Goal: Task Accomplishment & Management: Use online tool/utility

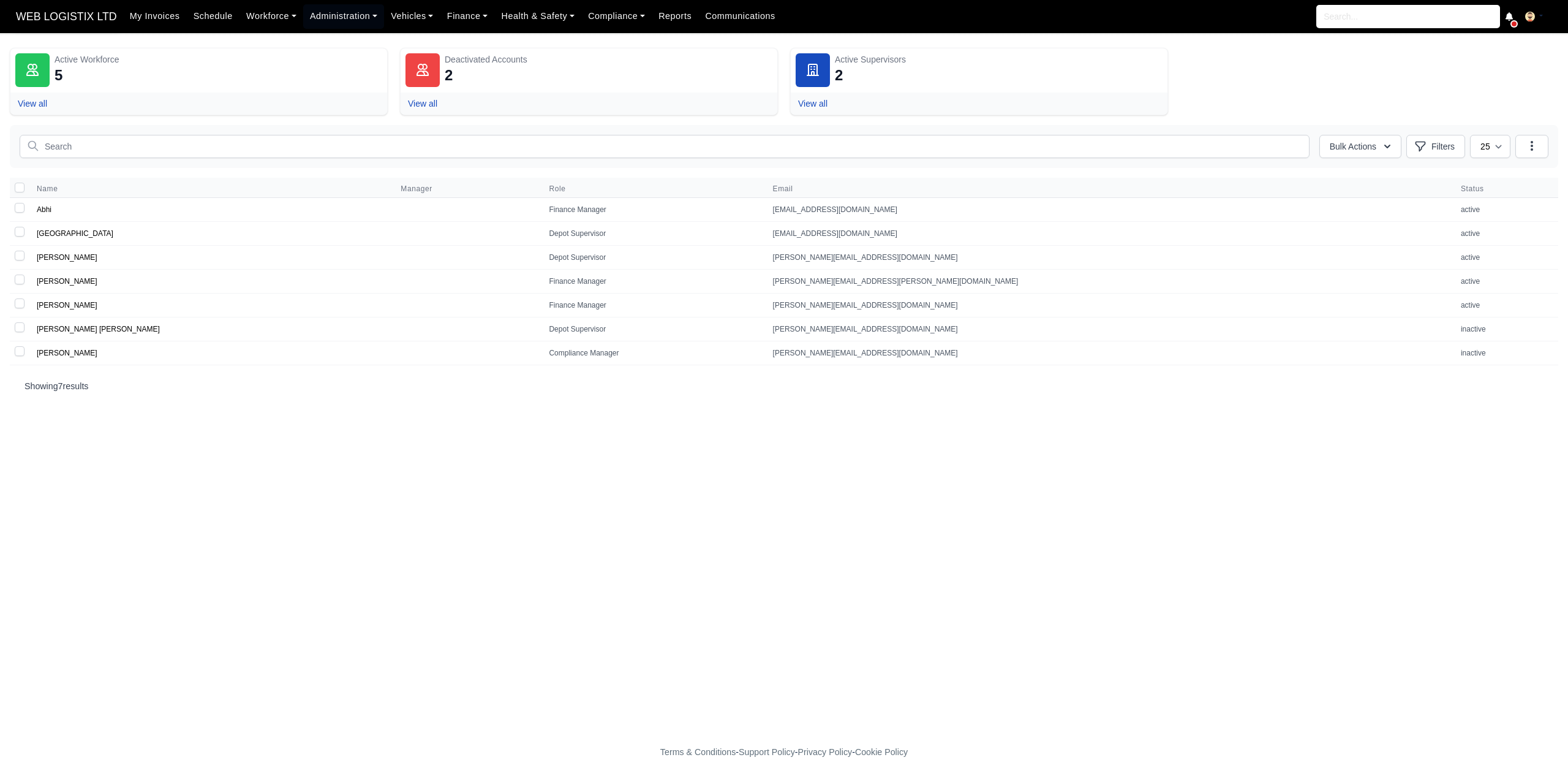
click at [81, 16] on span "WEB LOGISTIX LTD" at bounding box center [66, 17] width 113 height 25
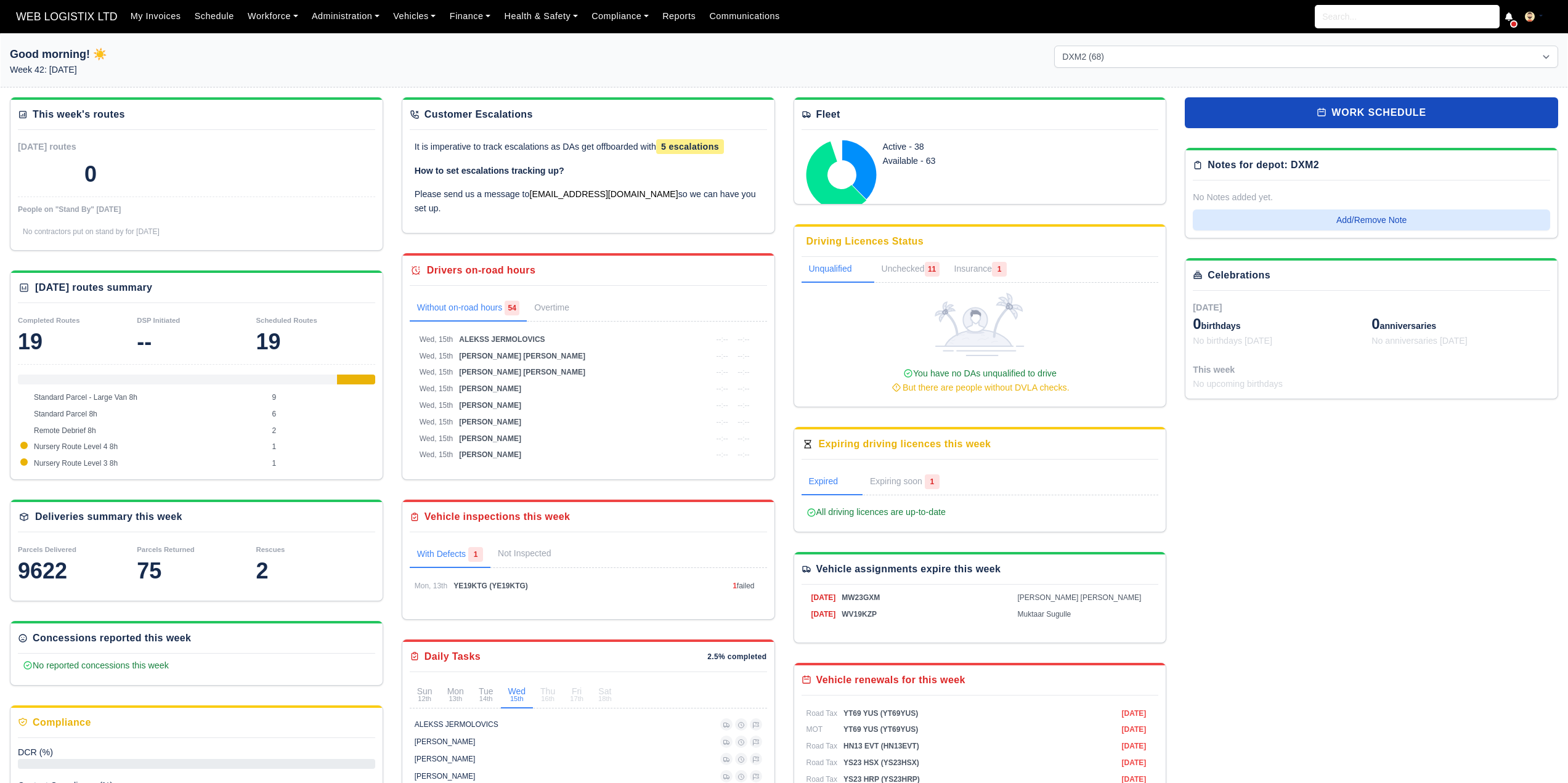
select select "1"
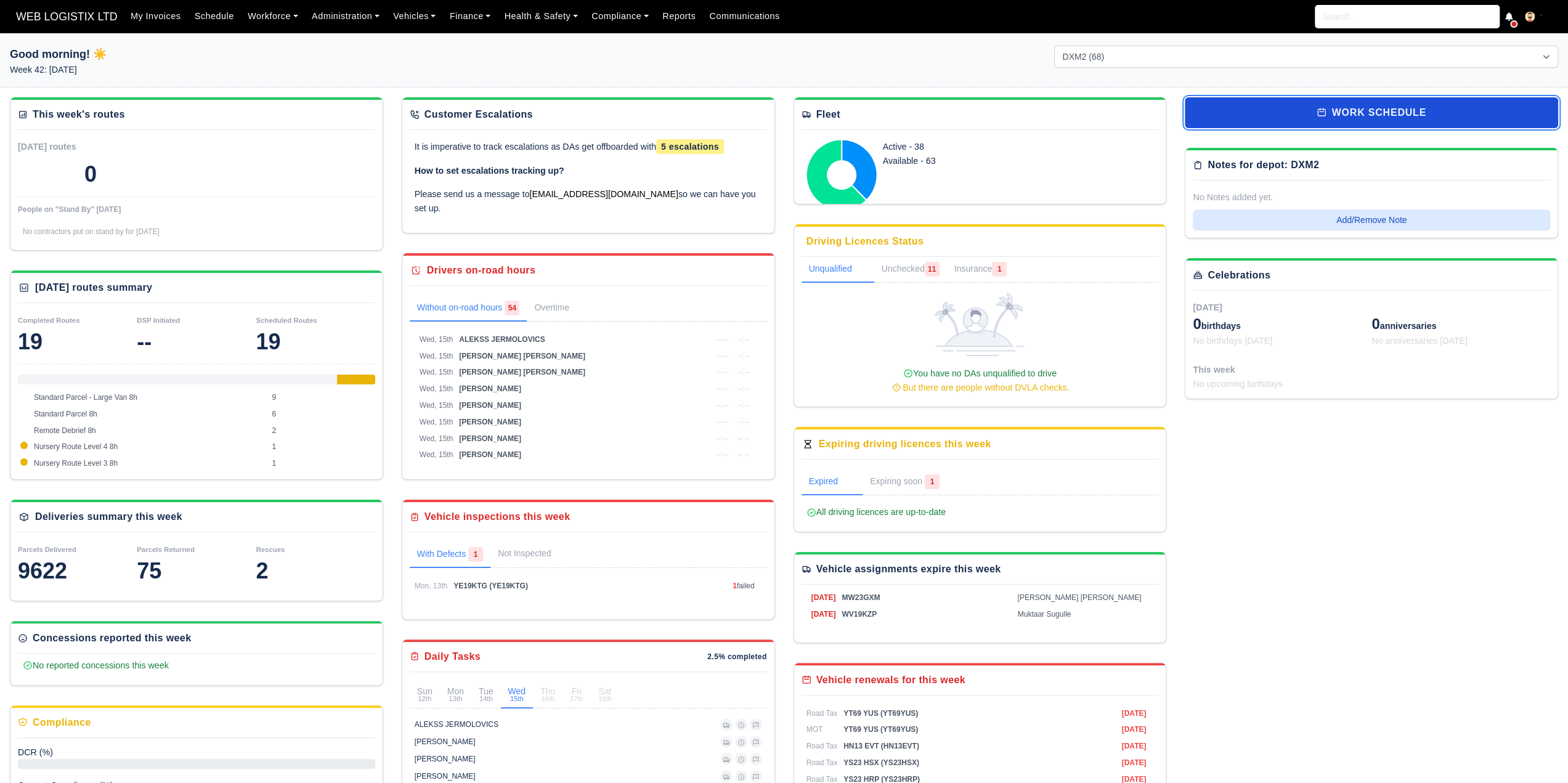
click at [1363, 107] on link "work schedule" at bounding box center [1371, 113] width 373 height 31
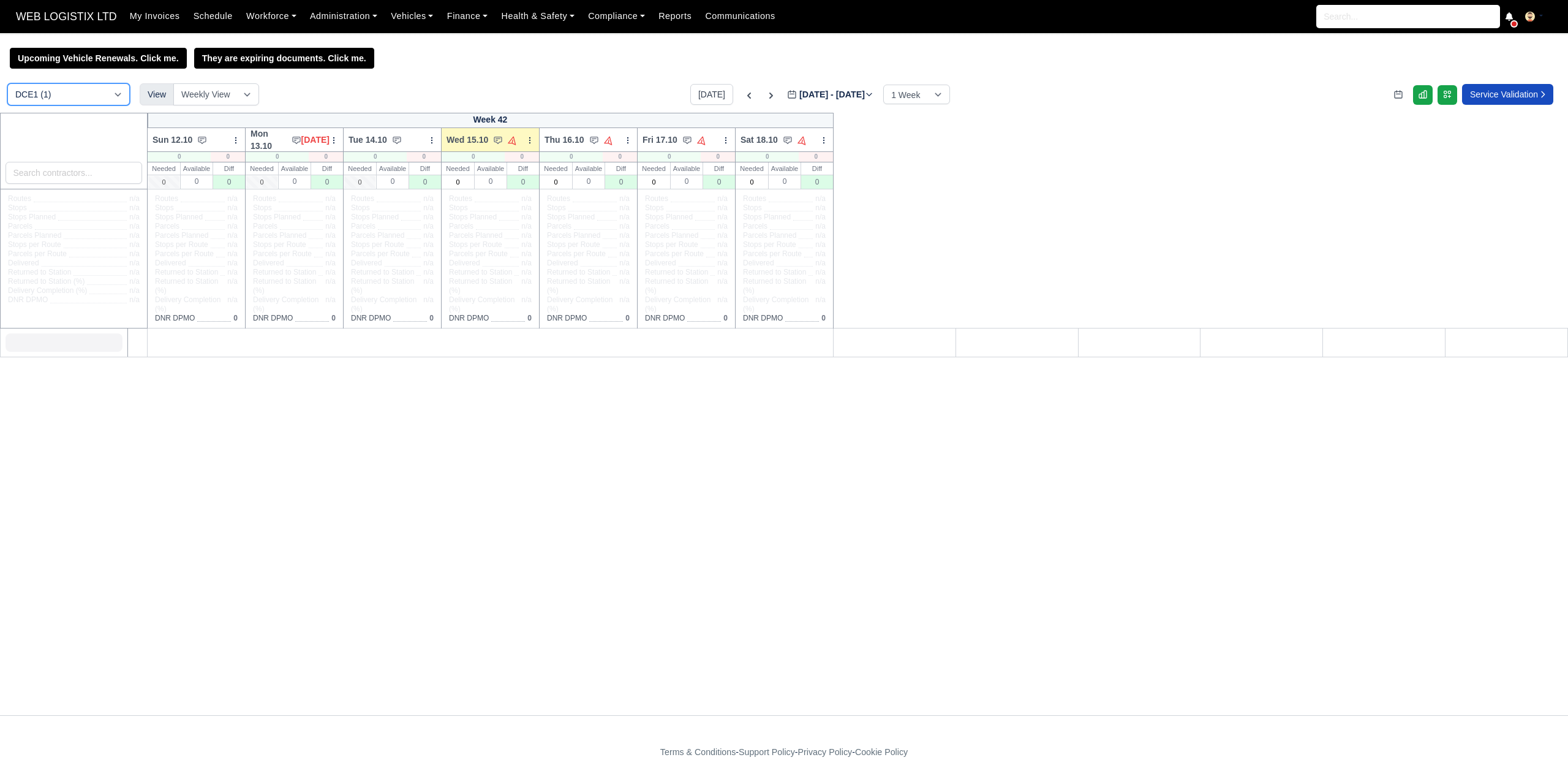
click at [109, 102] on select "DCE1 (1) DWN2 (38) DXM2 (68)" at bounding box center [69, 94] width 122 height 22
select select "1"
click at [8, 85] on select "DCE1 (1) DWN2 (38) DXM2 (68)" at bounding box center [69, 94] width 122 height 22
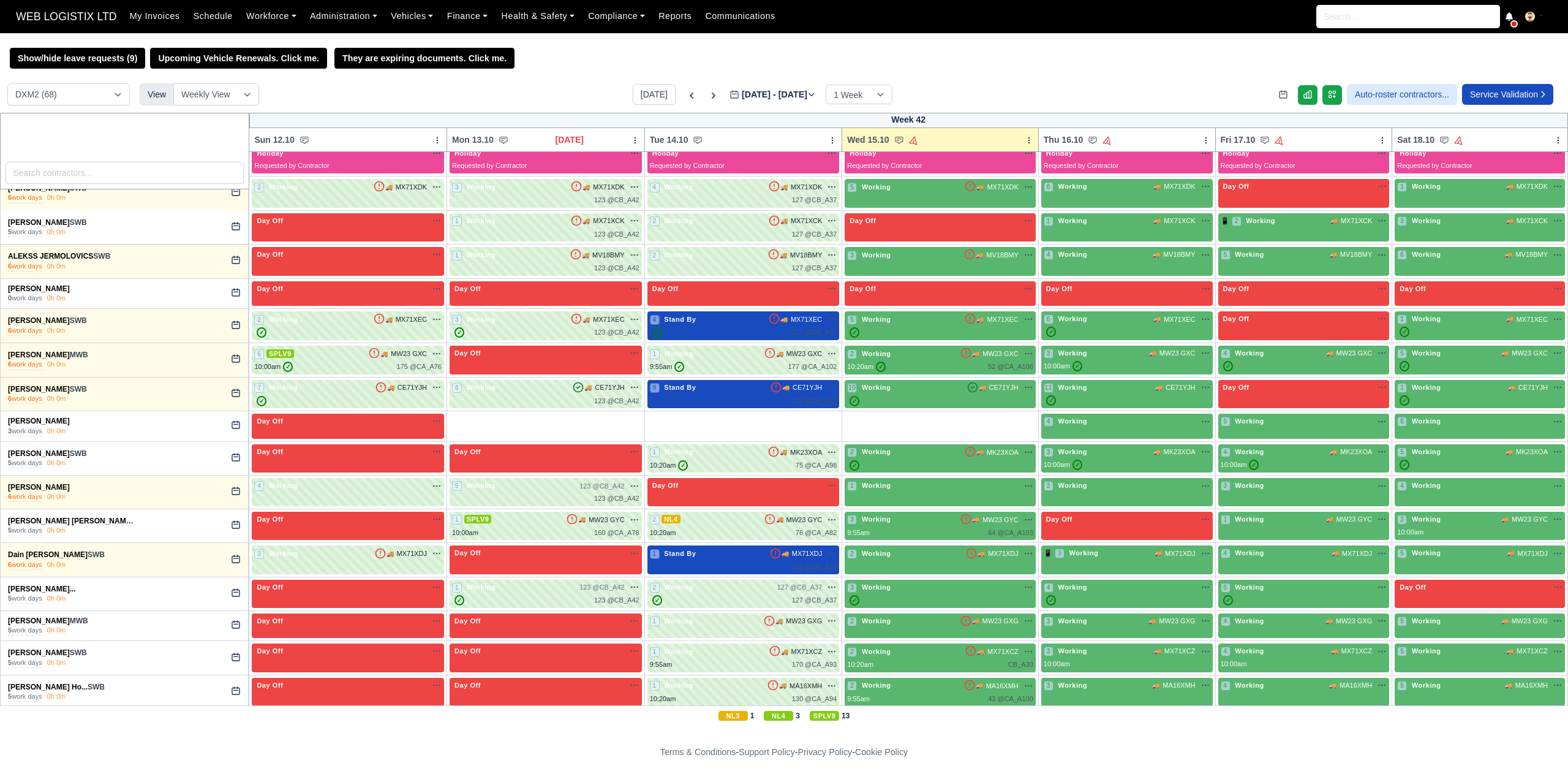
scroll to position [245, 0]
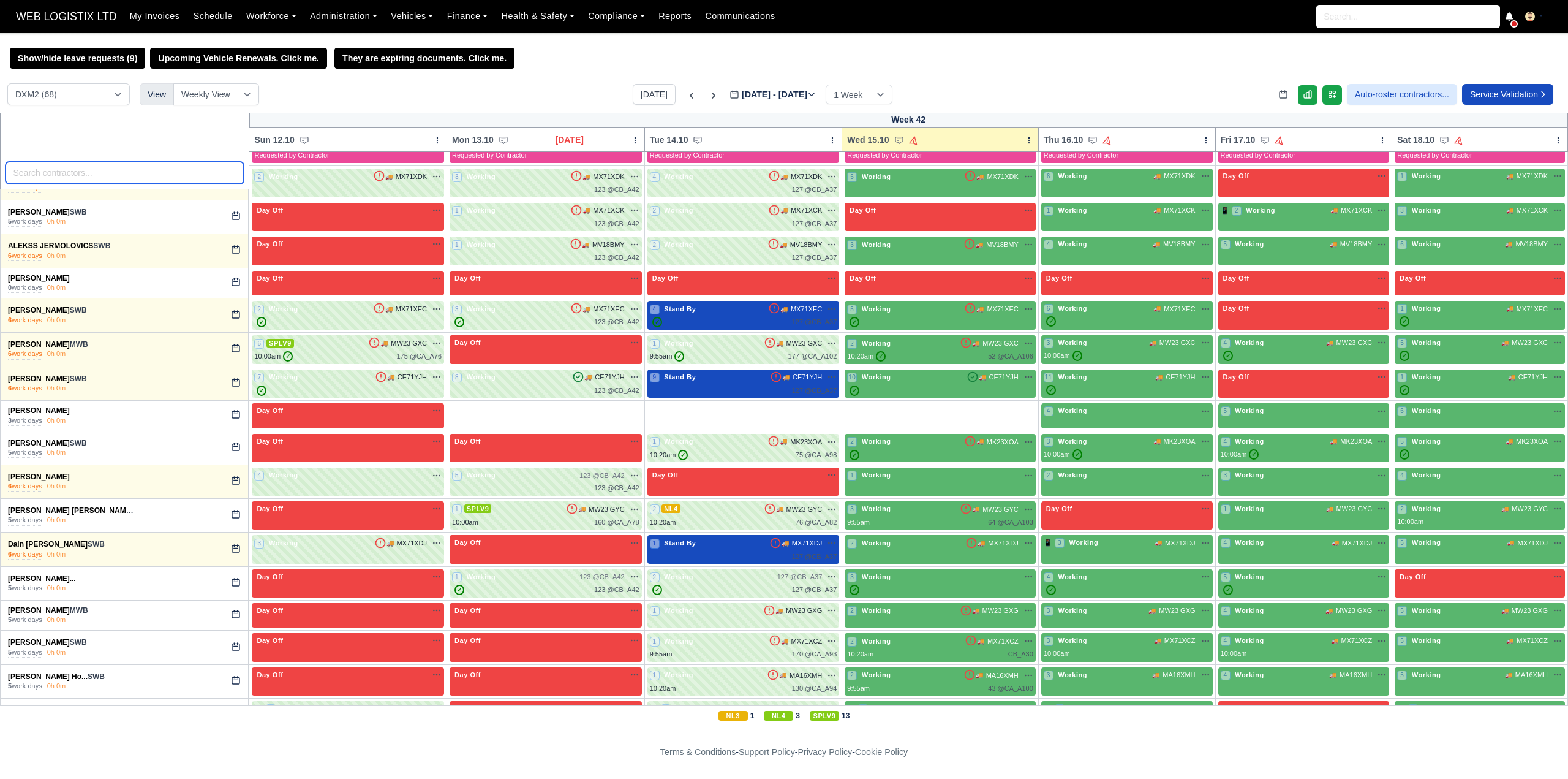
click at [67, 179] on input "search" at bounding box center [125, 173] width 239 height 22
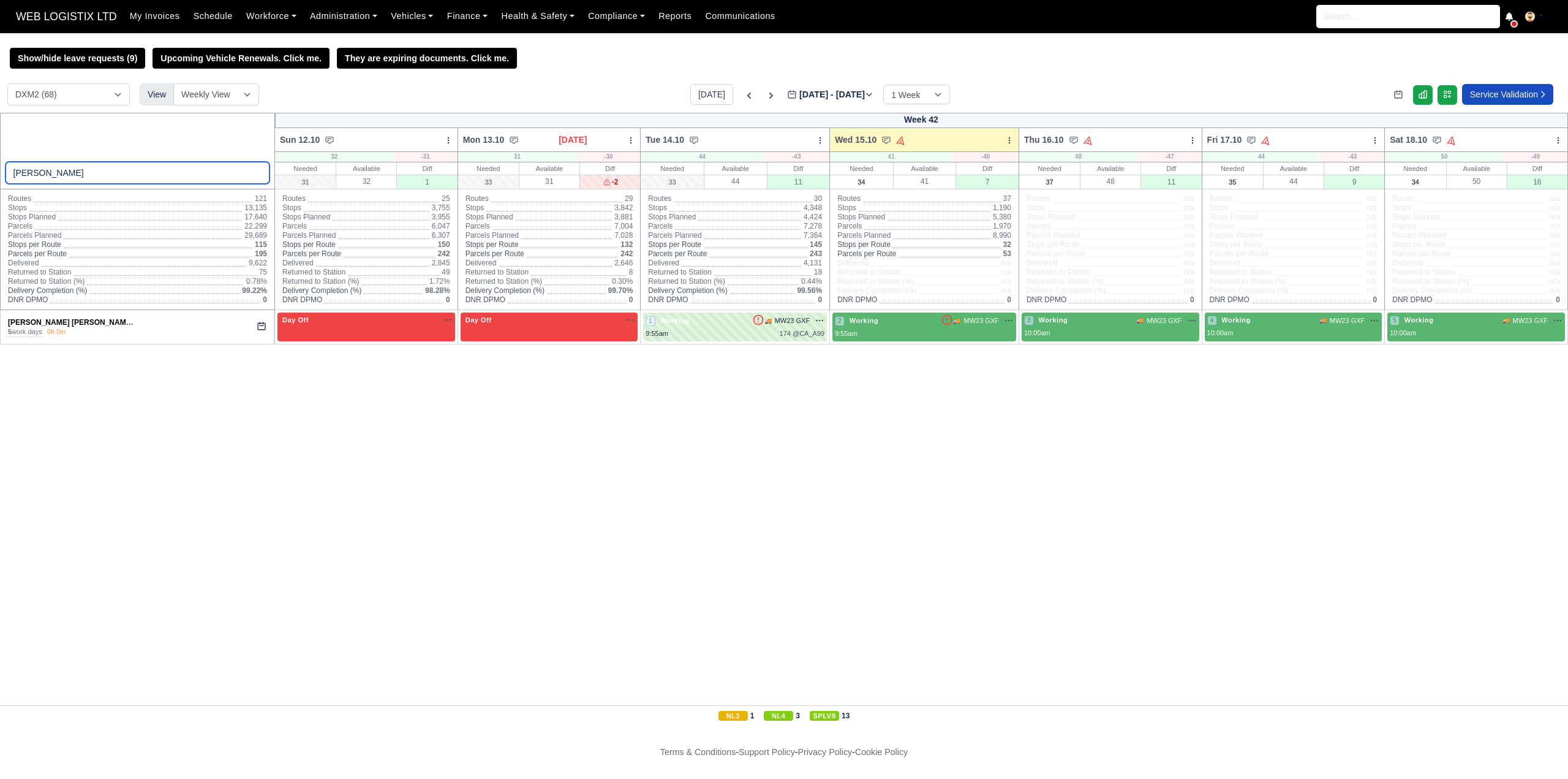
click at [213, 178] on input "[PERSON_NAME]" at bounding box center [138, 173] width 265 height 22
type input "DEXTER"
